Goal: Task Accomplishment & Management: Use online tool/utility

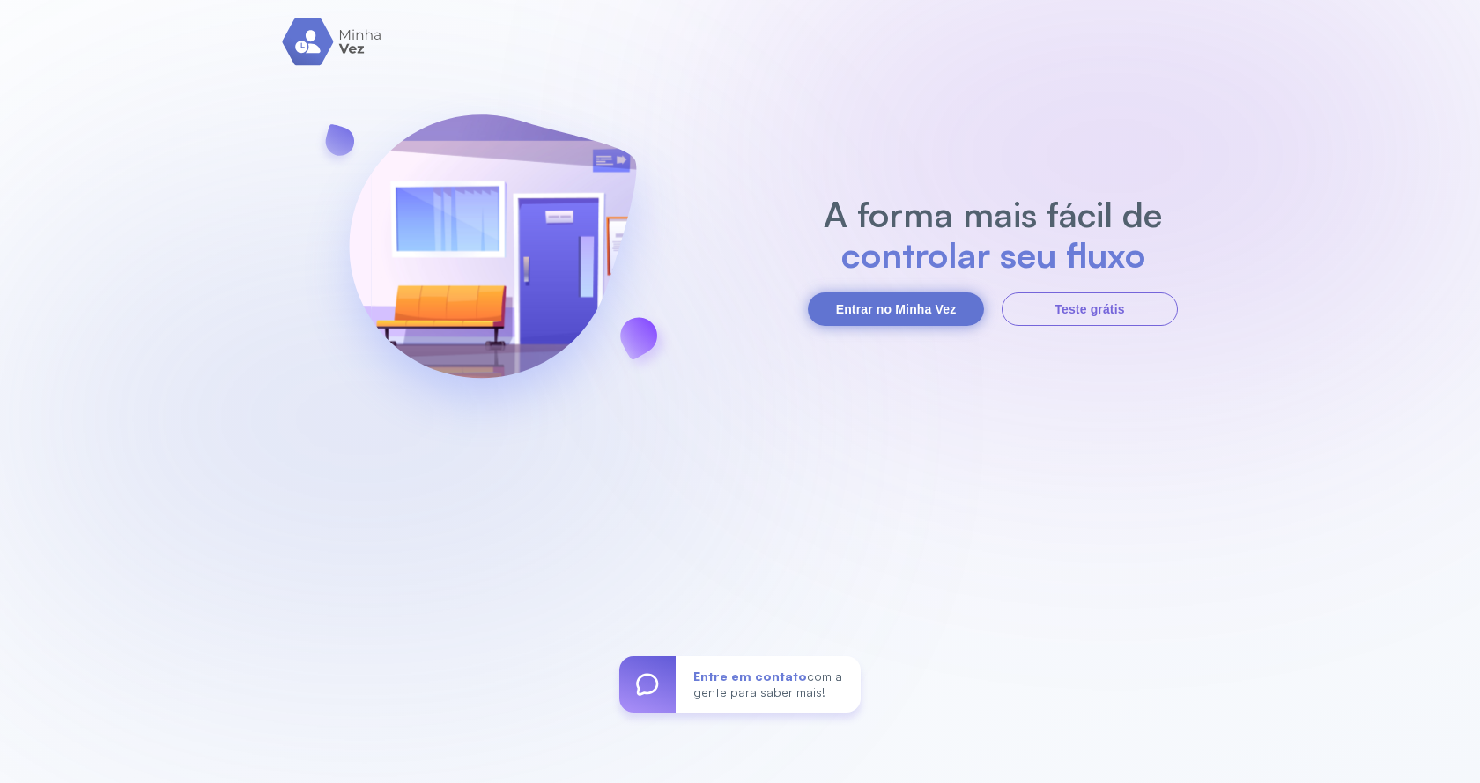
click at [958, 313] on button "Entrar no Minha Vez" at bounding box center [896, 309] width 176 height 33
click at [894, 308] on button "Entrar no Minha Vez" at bounding box center [896, 309] width 176 height 33
click at [889, 315] on button "Entrar no Minha Vez" at bounding box center [896, 309] width 176 height 33
click at [888, 308] on button "Entrar no Minha Vez" at bounding box center [896, 309] width 176 height 33
click at [959, 314] on button "Entrar no Minha Vez" at bounding box center [896, 309] width 176 height 33
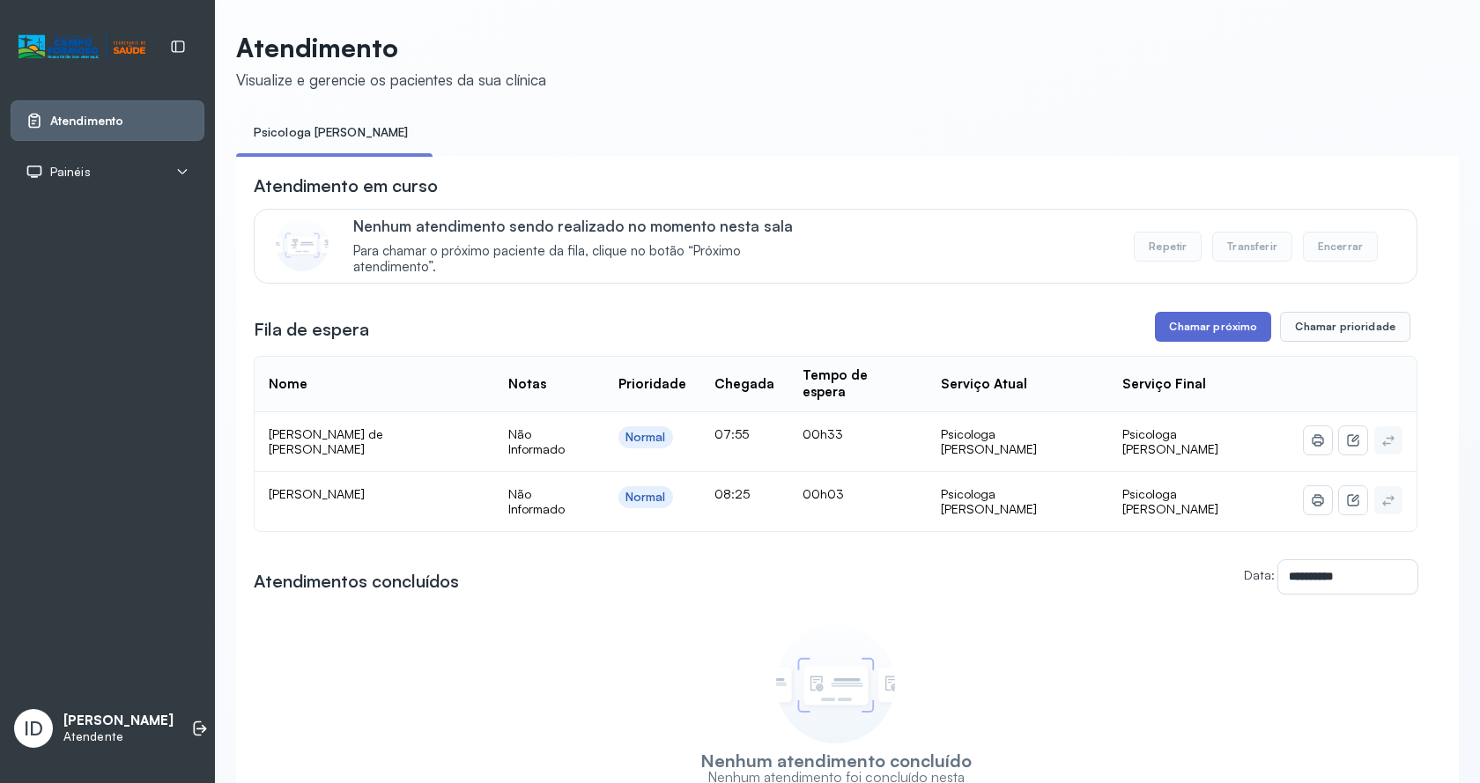
click at [1242, 332] on button "Chamar próximo" at bounding box center [1213, 327] width 116 height 30
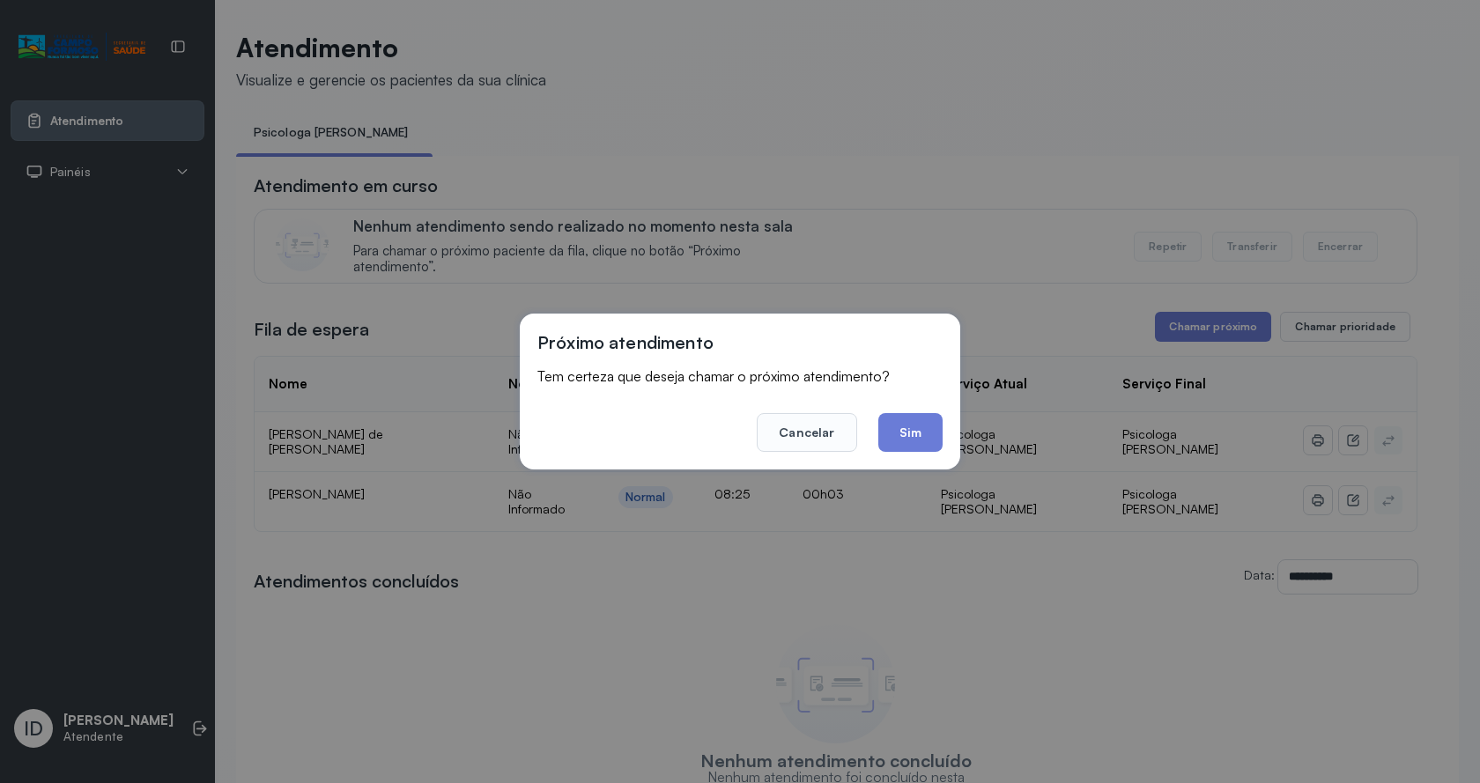
click at [913, 430] on button "Sim" at bounding box center [911, 432] width 64 height 39
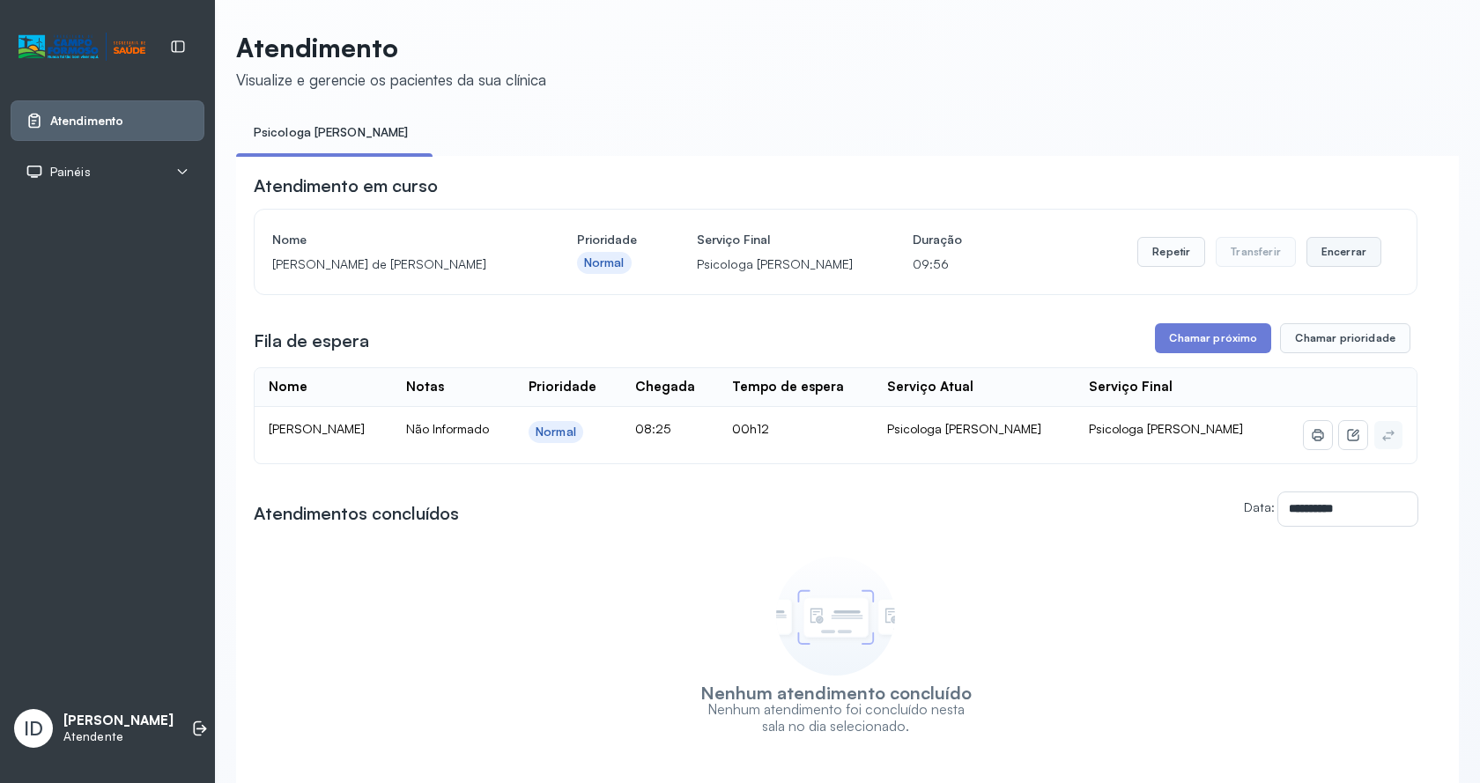
click at [1332, 266] on button "Encerrar" at bounding box center [1344, 252] width 75 height 30
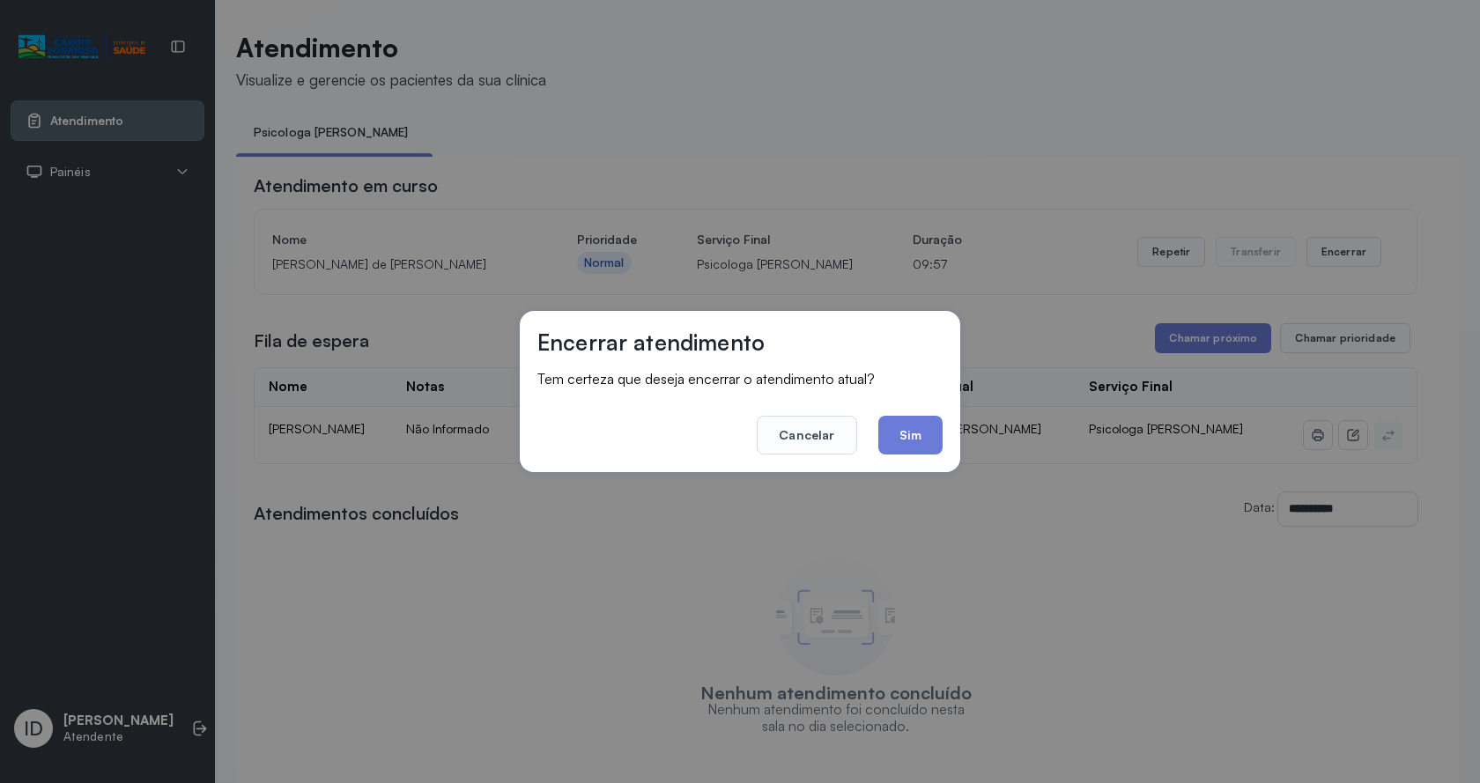
drag, startPoint x: 915, startPoint y: 441, endPoint x: 808, endPoint y: 343, distance: 145.3
click at [916, 440] on button "Sim" at bounding box center [911, 435] width 64 height 39
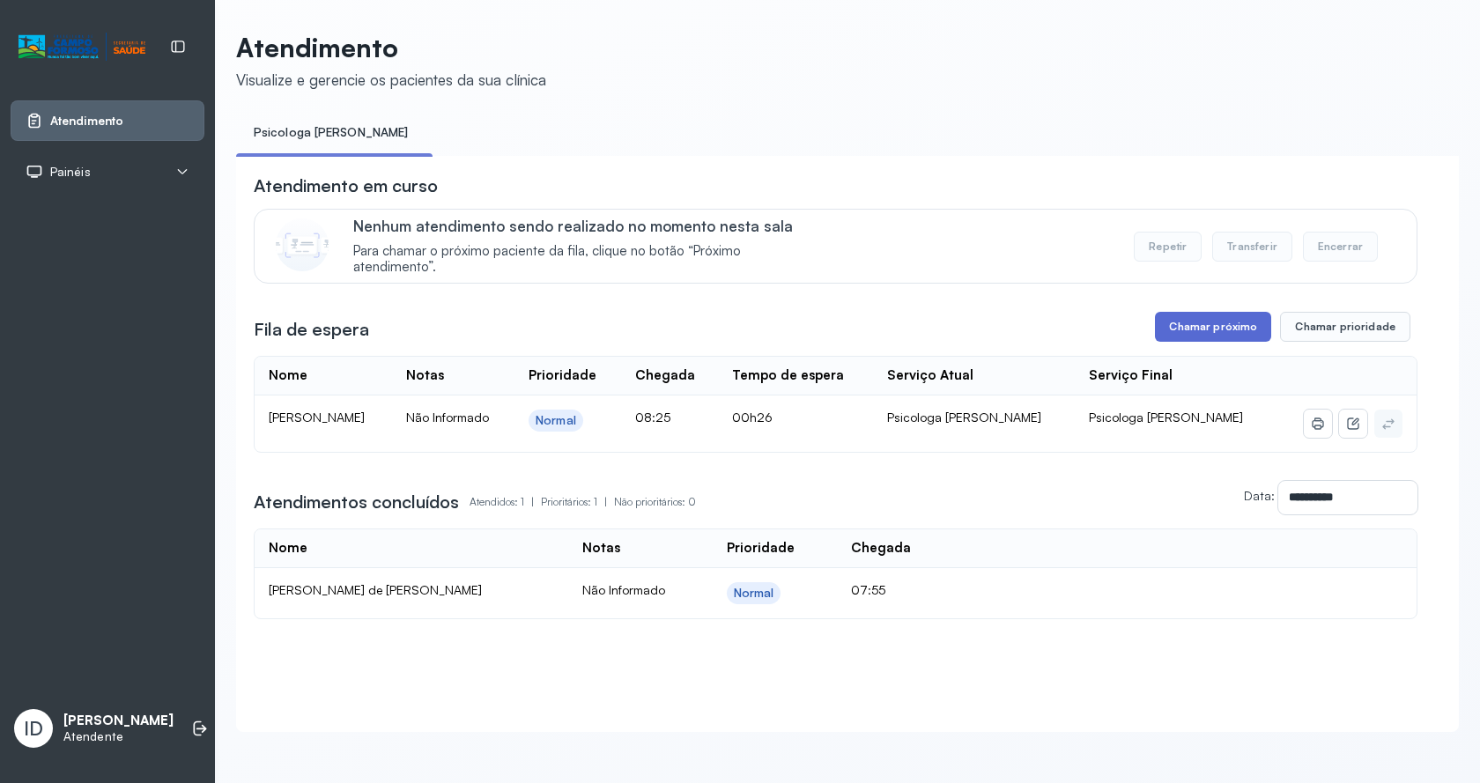
click at [1168, 331] on button "Chamar próximo" at bounding box center [1213, 327] width 116 height 30
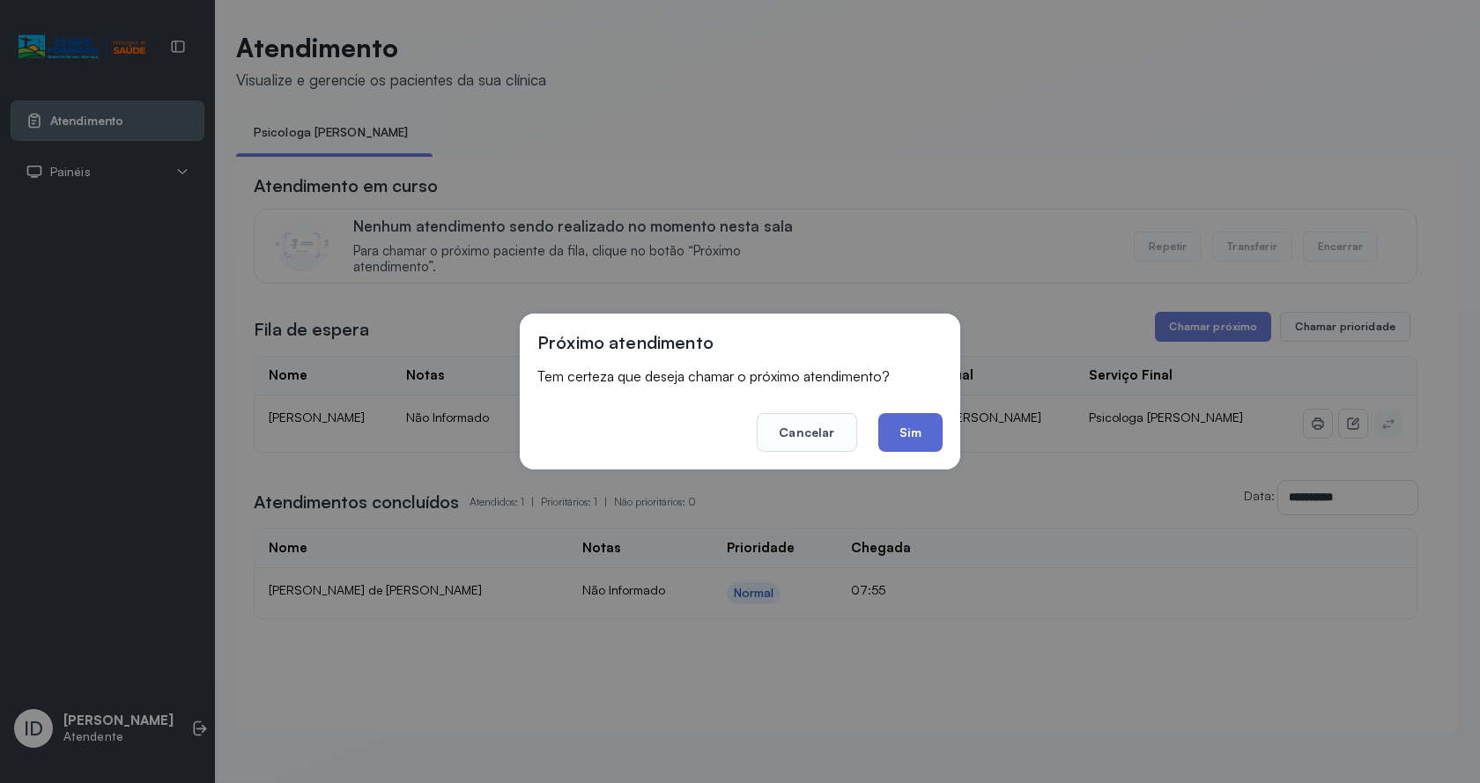
click at [922, 435] on button "Sim" at bounding box center [911, 432] width 64 height 39
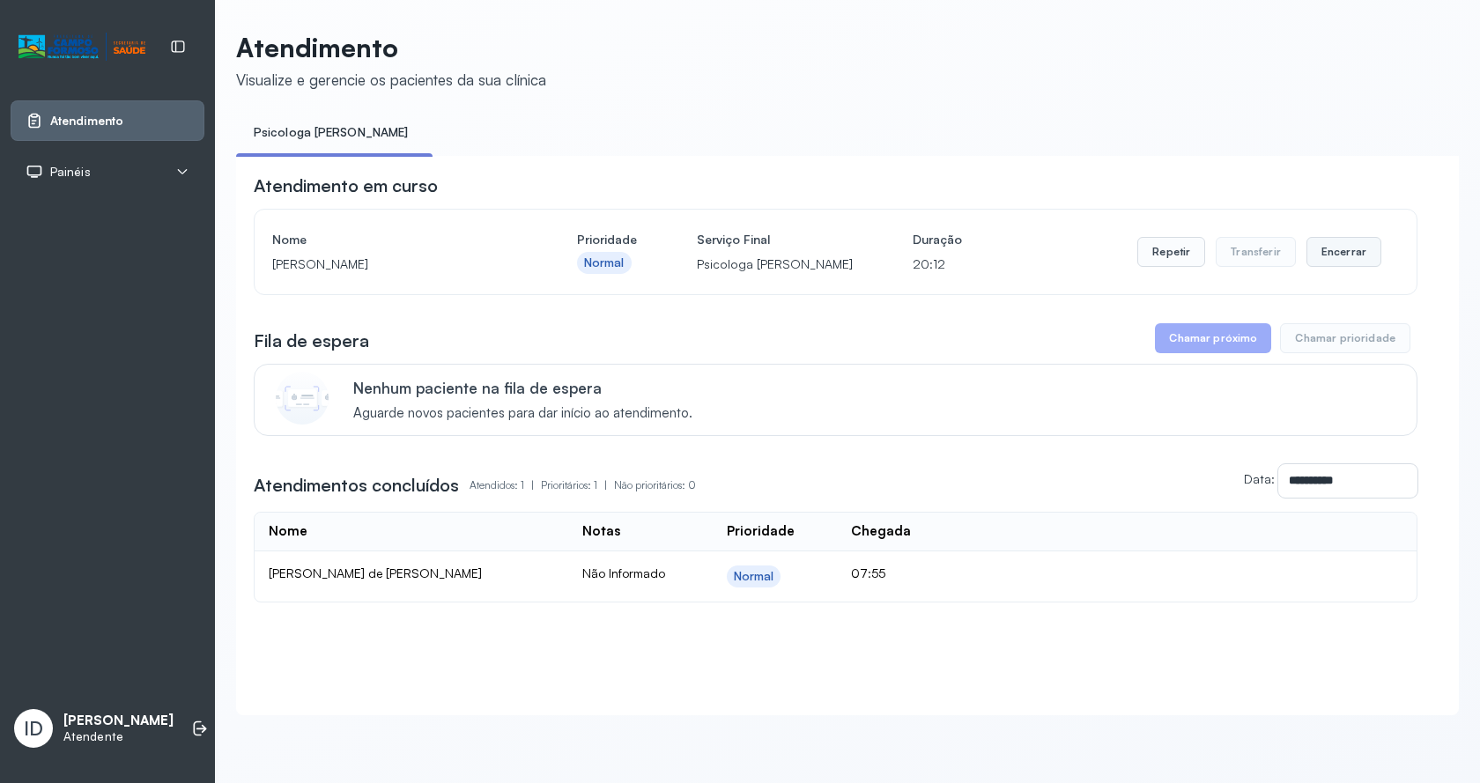
click at [1358, 265] on button "Encerrar" at bounding box center [1344, 252] width 75 height 30
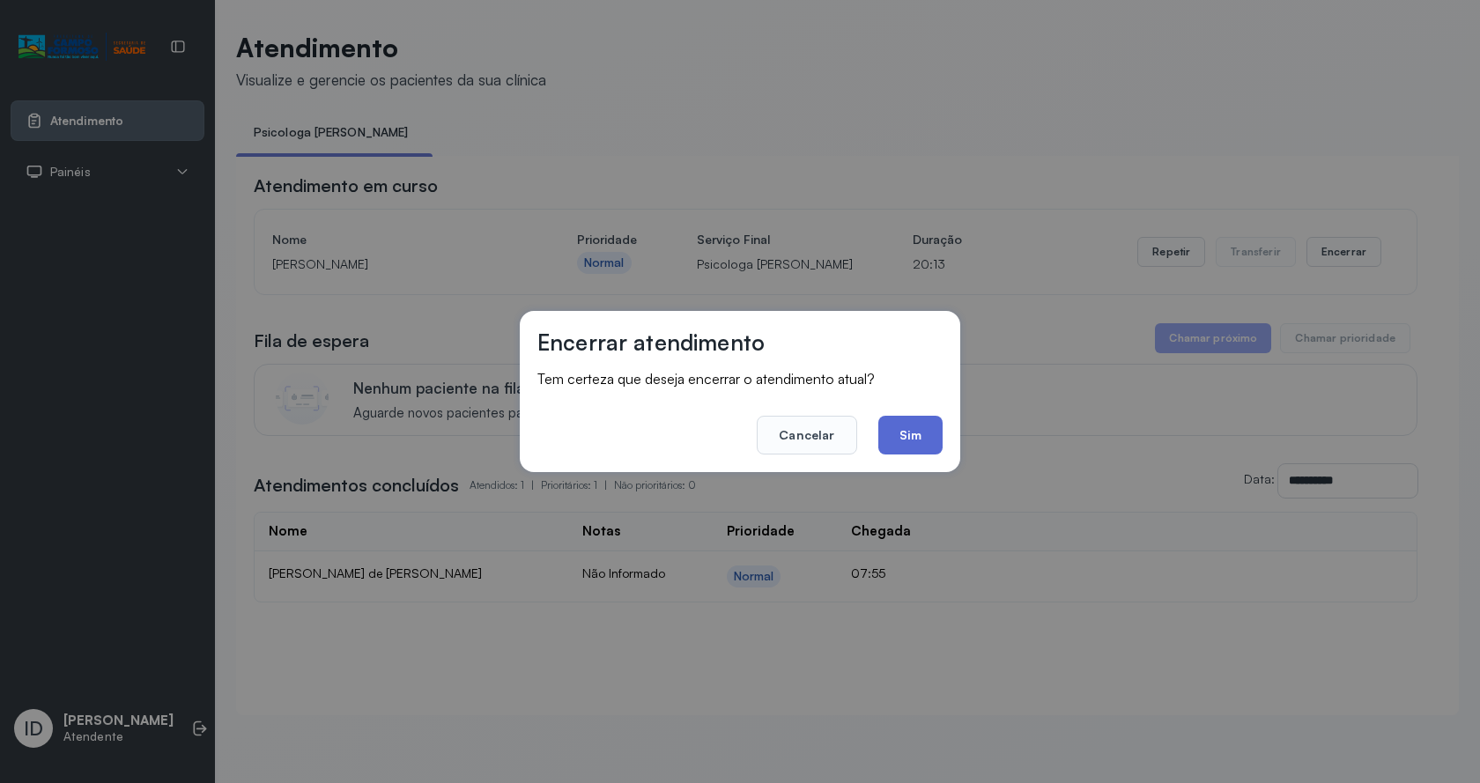
click at [926, 435] on button "Sim" at bounding box center [911, 435] width 64 height 39
